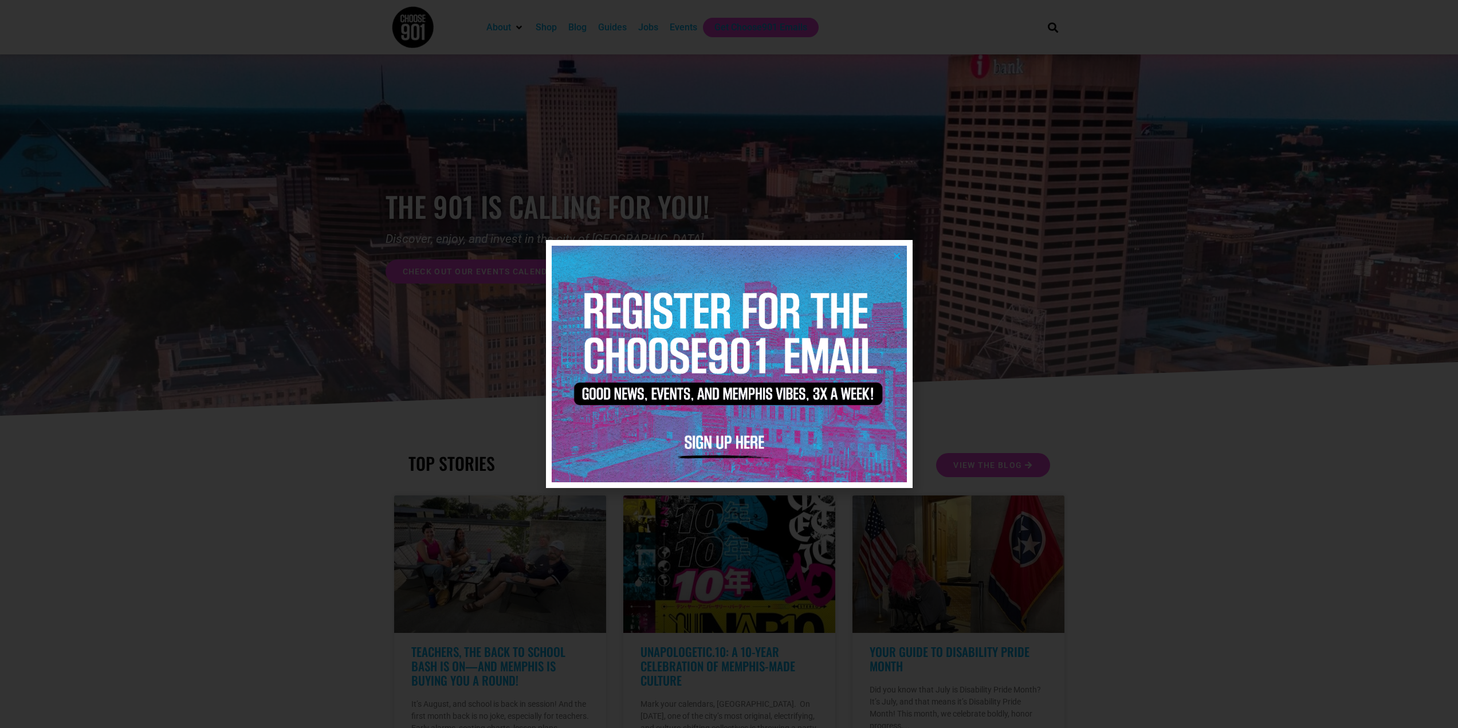
drag, startPoint x: 896, startPoint y: 256, endPoint x: 888, endPoint y: 259, distance: 8.2
click at [895, 256] on icon "Close" at bounding box center [896, 255] width 9 height 9
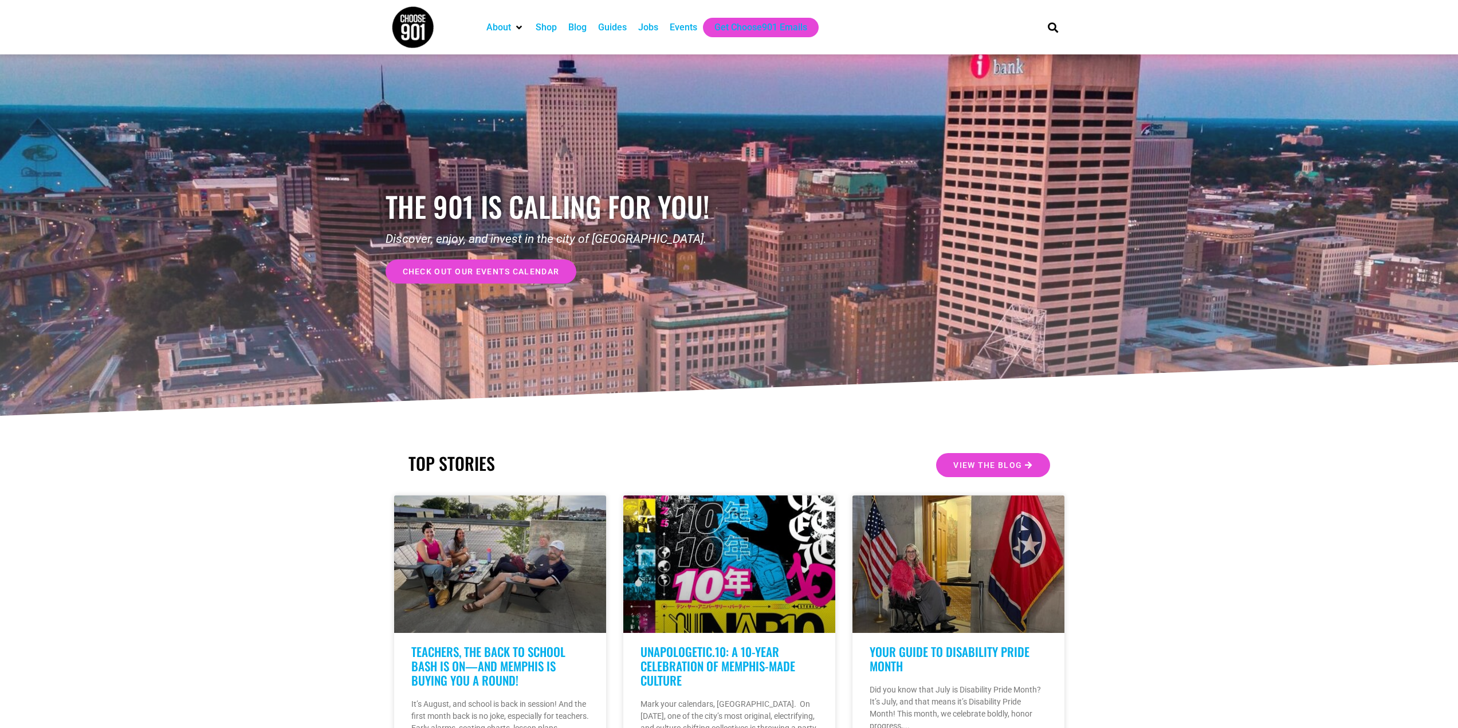
click at [647, 27] on div "Jobs" at bounding box center [648, 28] width 20 height 14
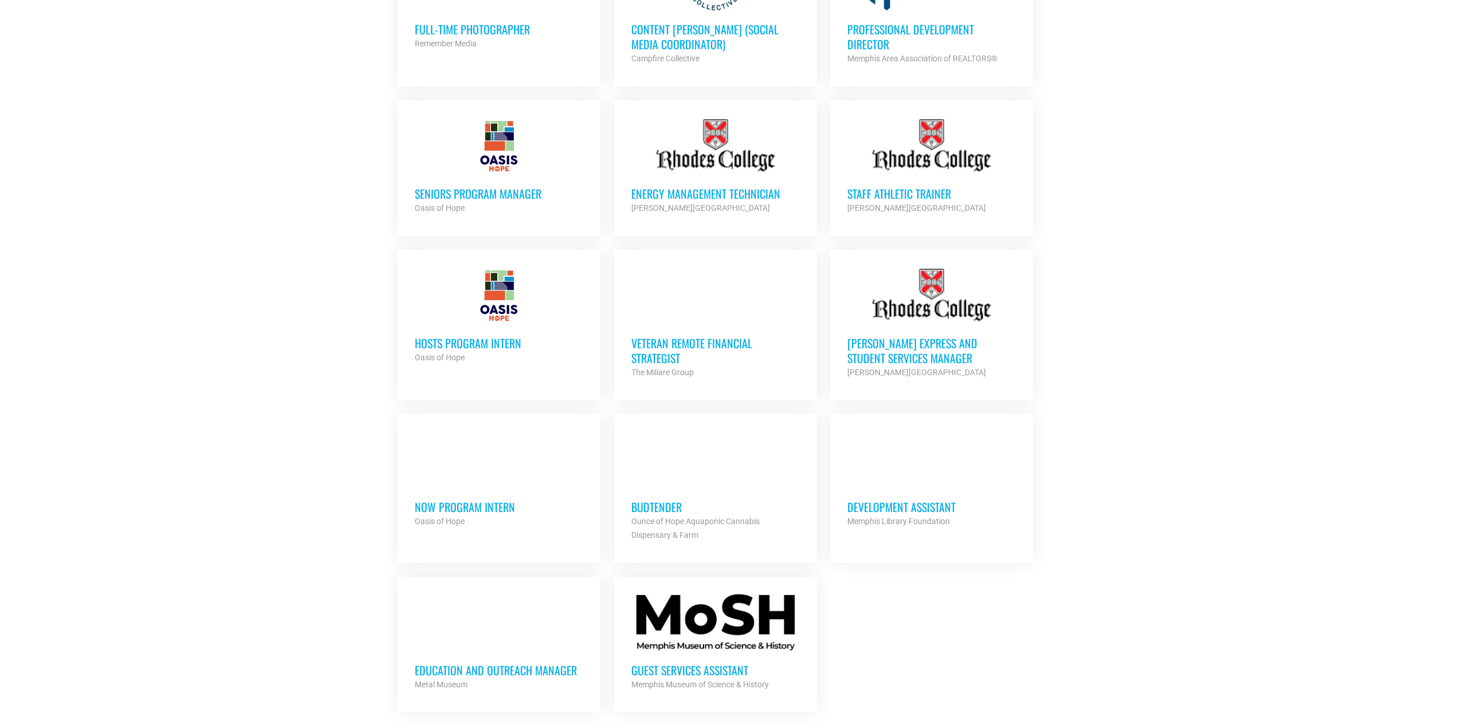
scroll to position [974, 0]
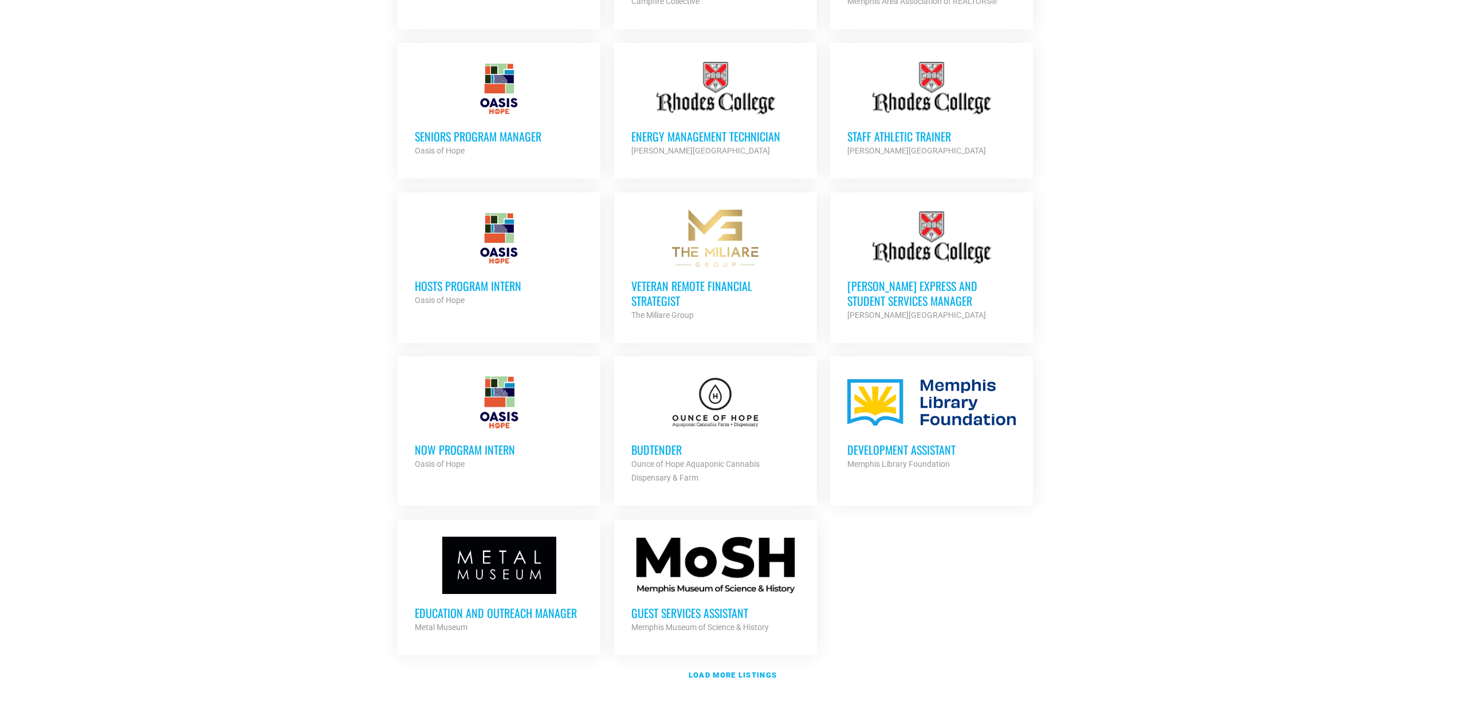
click at [706, 373] on div at bounding box center [715, 401] width 168 height 57
click at [456, 129] on h3 "Seniors Program Manager" at bounding box center [499, 136] width 168 height 15
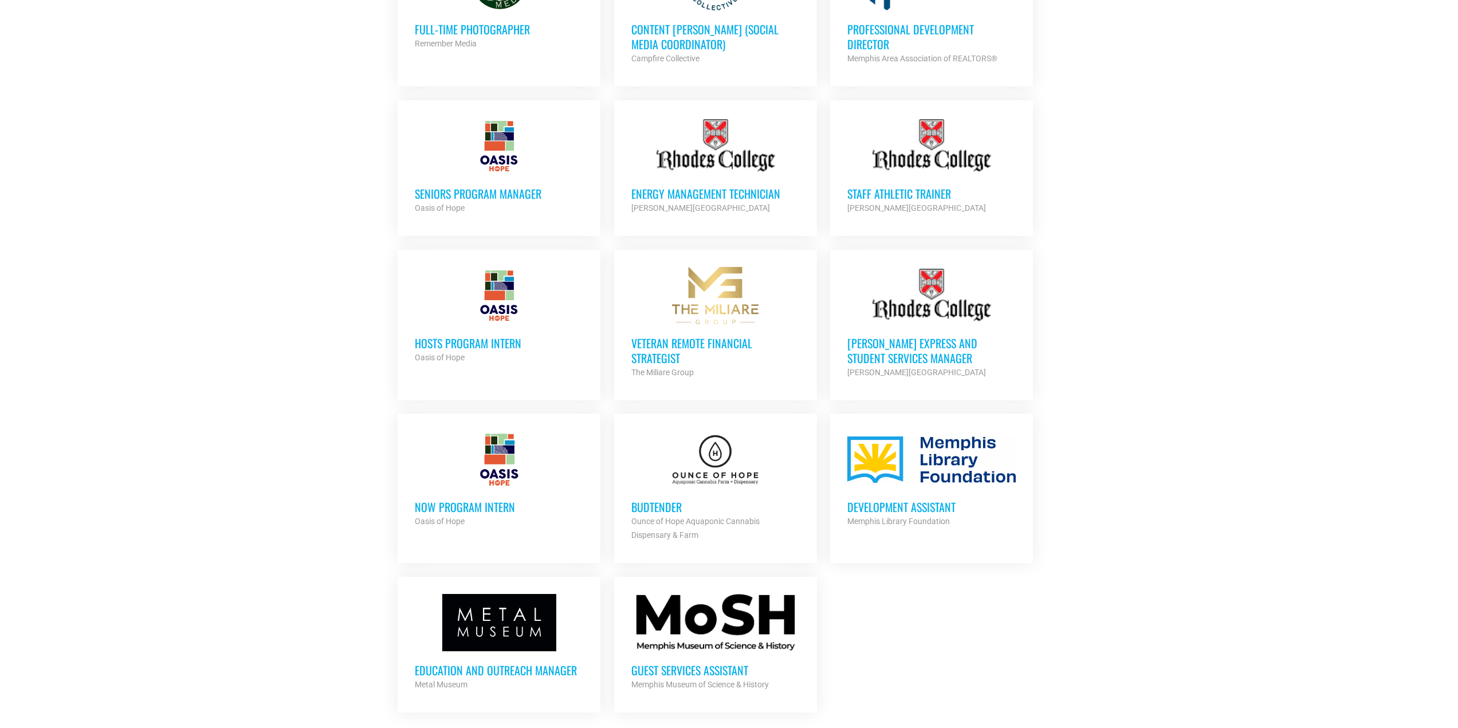
scroll to position [859, 0]
